Goal: Navigation & Orientation: Find specific page/section

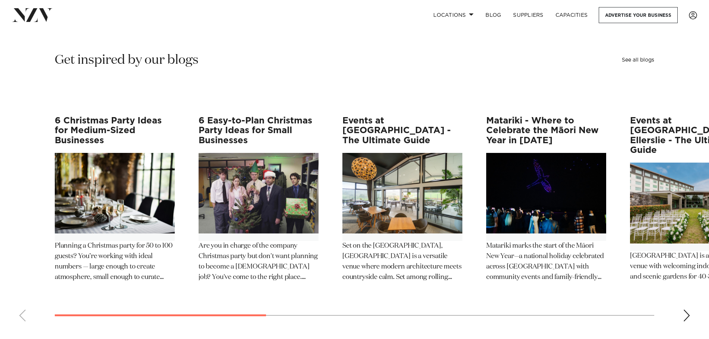
scroll to position [1226, 0]
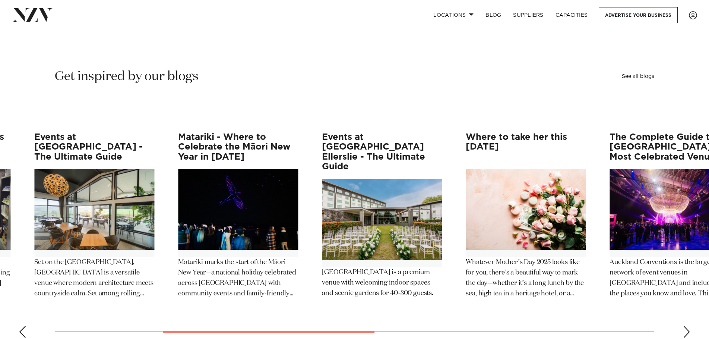
click at [307, 193] on div "6 Christmas Party Ideas for Medium-Sized Businesses Planning a Christmas party …" at bounding box center [47, 220] width 600 height 176
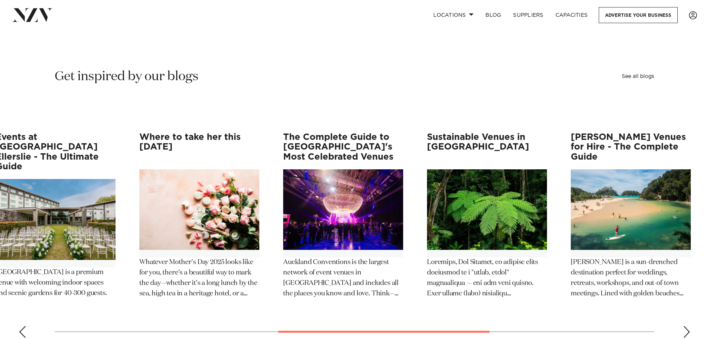
click at [197, 183] on img "6 / 12" at bounding box center [199, 209] width 120 height 81
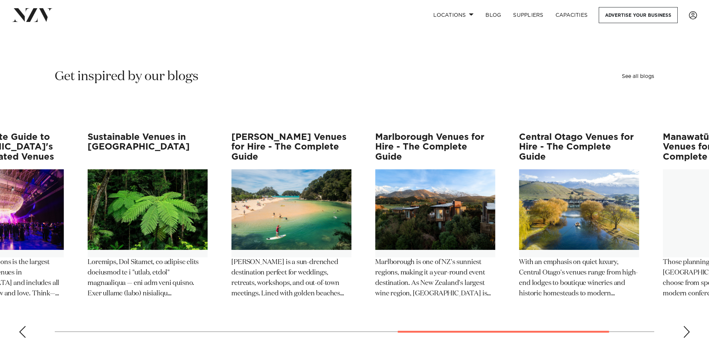
click at [251, 196] on img "9 / 12" at bounding box center [291, 209] width 120 height 81
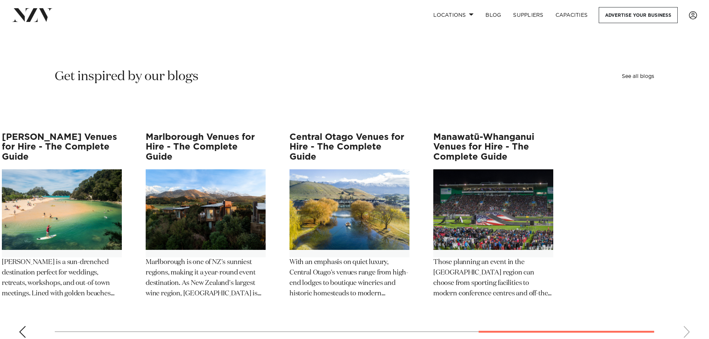
click at [0, 0] on slot "6 Christmas Party Ideas for Medium-Sized Businesses Planning a Christmas party …" at bounding box center [0, 0] width 0 height 0
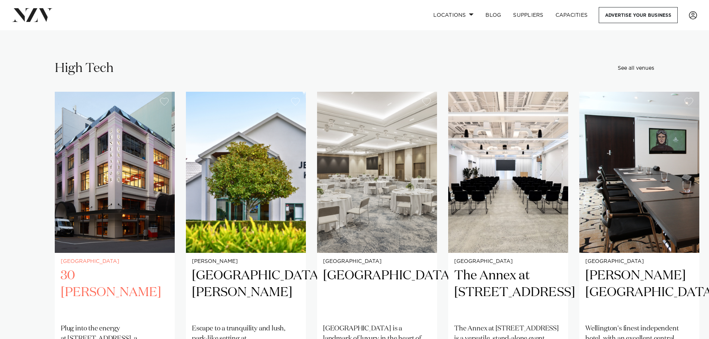
scroll to position [2070, 0]
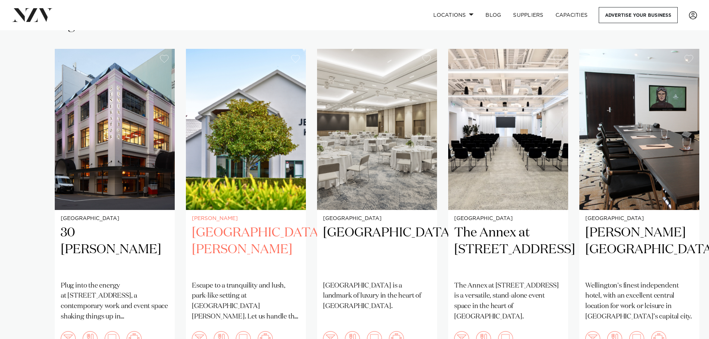
click at [272, 161] on img "2 / 27" at bounding box center [246, 129] width 120 height 161
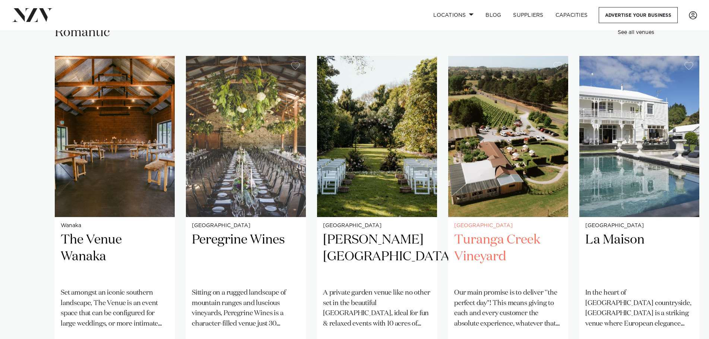
scroll to position [2473, 0]
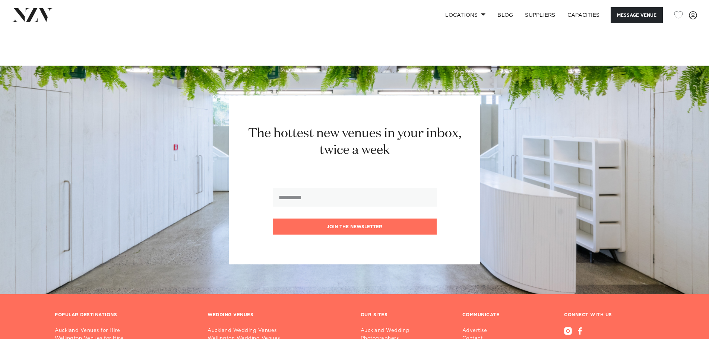
scroll to position [2125, 0]
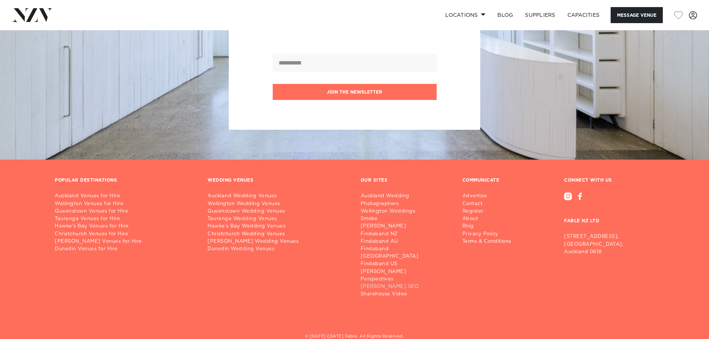
click at [372, 283] on link "[PERSON_NAME] SEO" at bounding box center [406, 286] width 90 height 7
click at [387, 192] on link "Auckland Wedding Photographers" at bounding box center [406, 199] width 90 height 15
click at [379, 208] on link "Wellington Weddings" at bounding box center [406, 211] width 90 height 7
click at [381, 223] on link "[PERSON_NAME]" at bounding box center [406, 226] width 90 height 7
click at [383, 230] on link "Findaband NZ" at bounding box center [406, 233] width 90 height 7
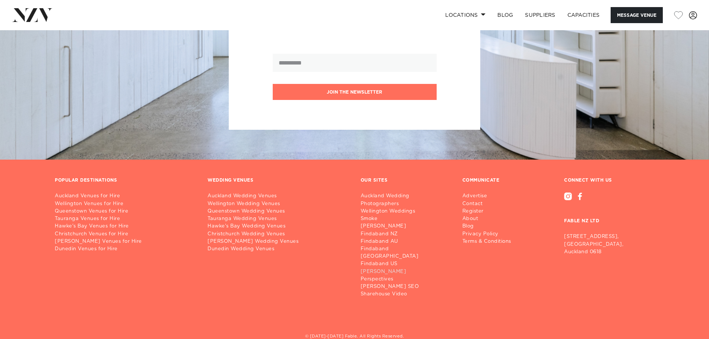
click at [369, 268] on link "[PERSON_NAME]" at bounding box center [406, 271] width 90 height 7
click at [388, 290] on link "Sharehouse Video" at bounding box center [406, 293] width 90 height 7
